Goal: Navigation & Orientation: Go to known website

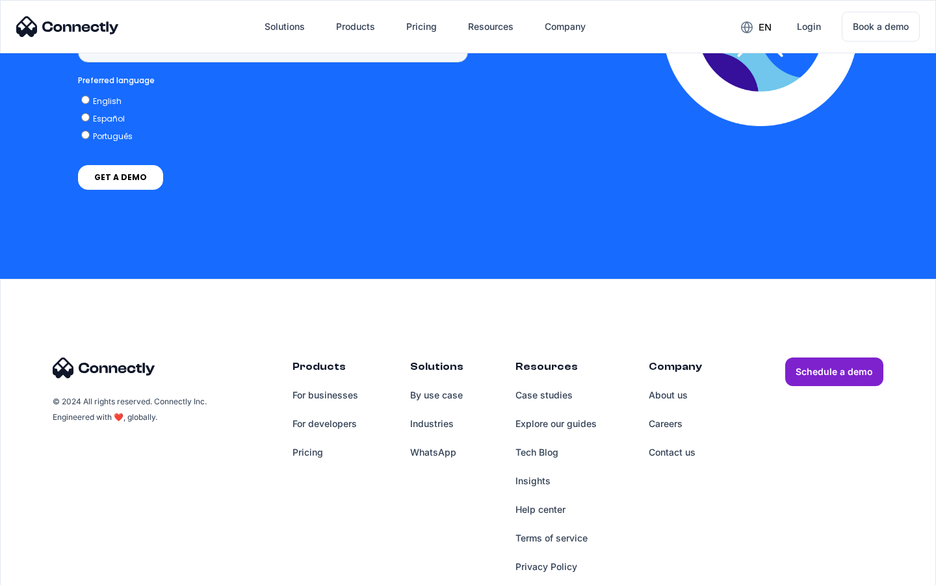
scroll to position [974, 0]
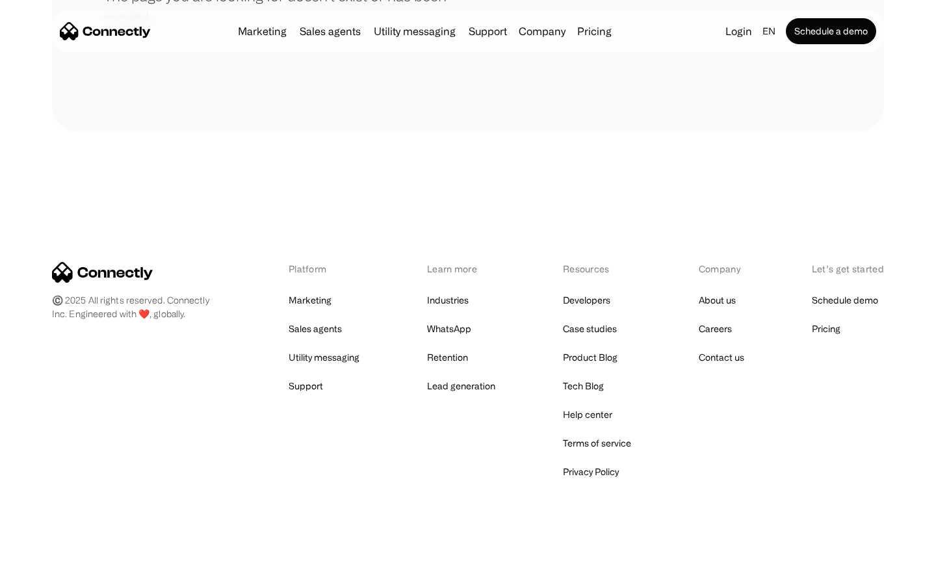
scroll to position [237, 0]
